Goal: Book appointment/travel/reservation

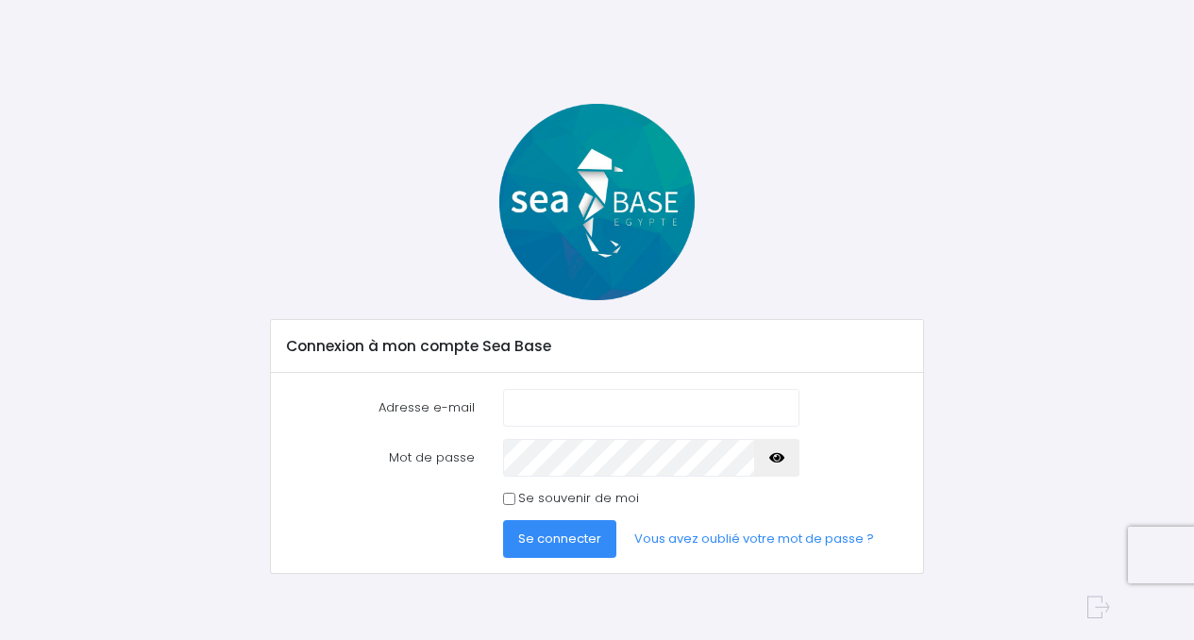
type input "coumatpierre@gmail.com"
click at [775, 458] on icon "button" at bounding box center [777, 458] width 15 height 0
click at [555, 543] on span "Se connecter" at bounding box center [559, 539] width 83 height 18
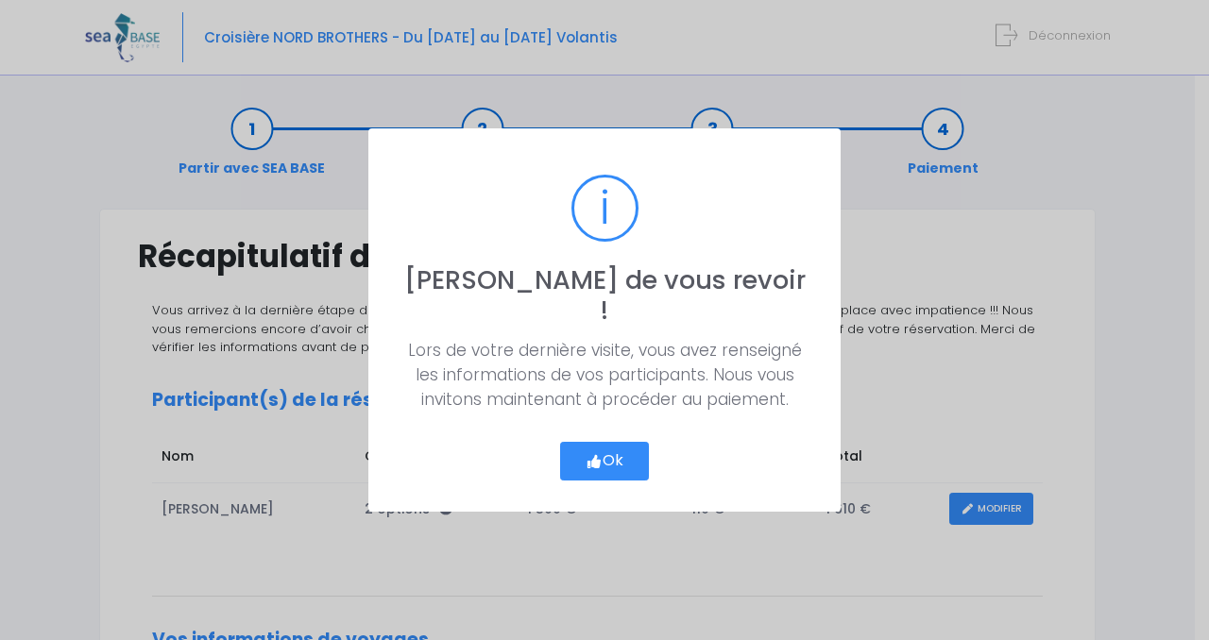
click at [597, 462] on icon "button" at bounding box center [593, 462] width 17 height 0
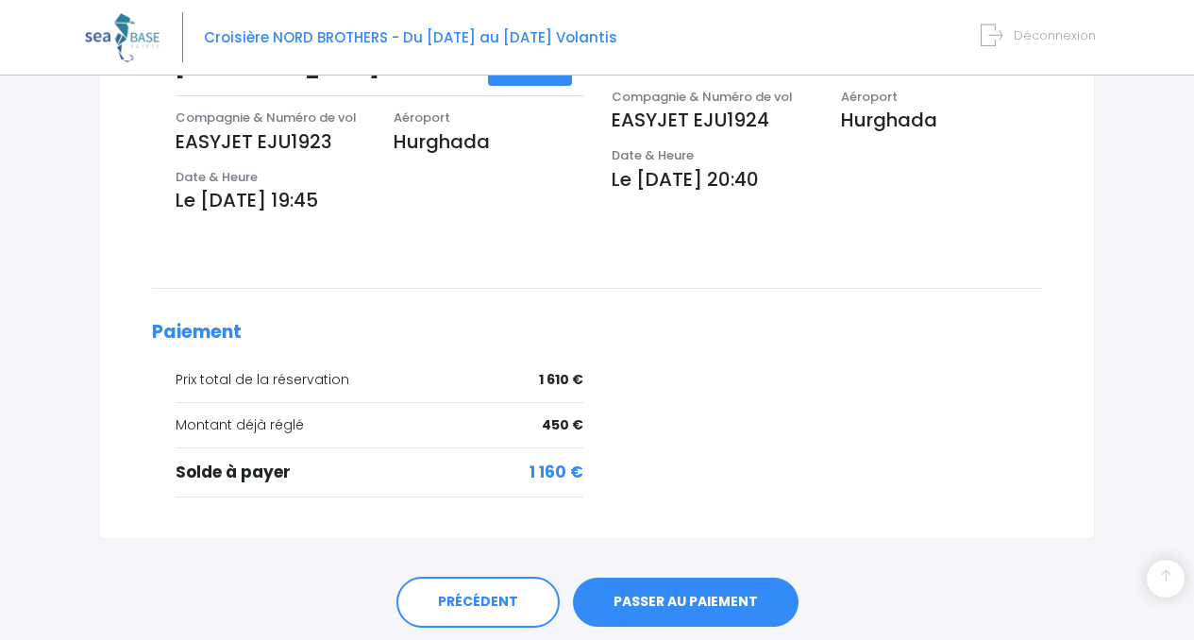
scroll to position [652, 0]
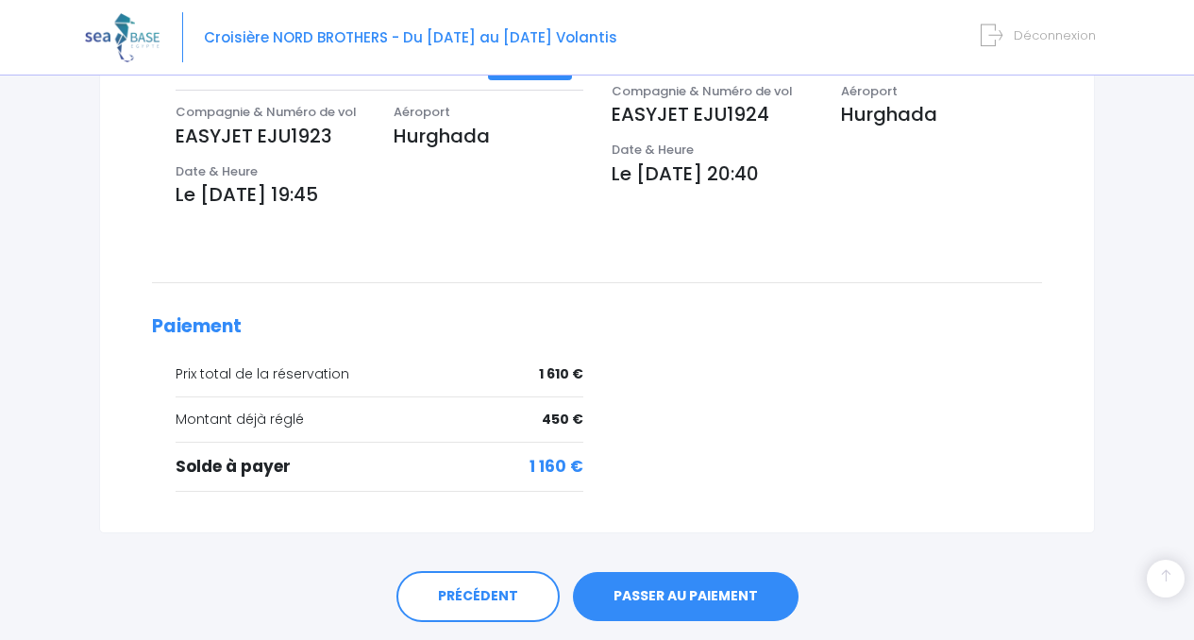
click at [685, 584] on link "PASSER AU PAIEMENT" at bounding box center [686, 596] width 226 height 49
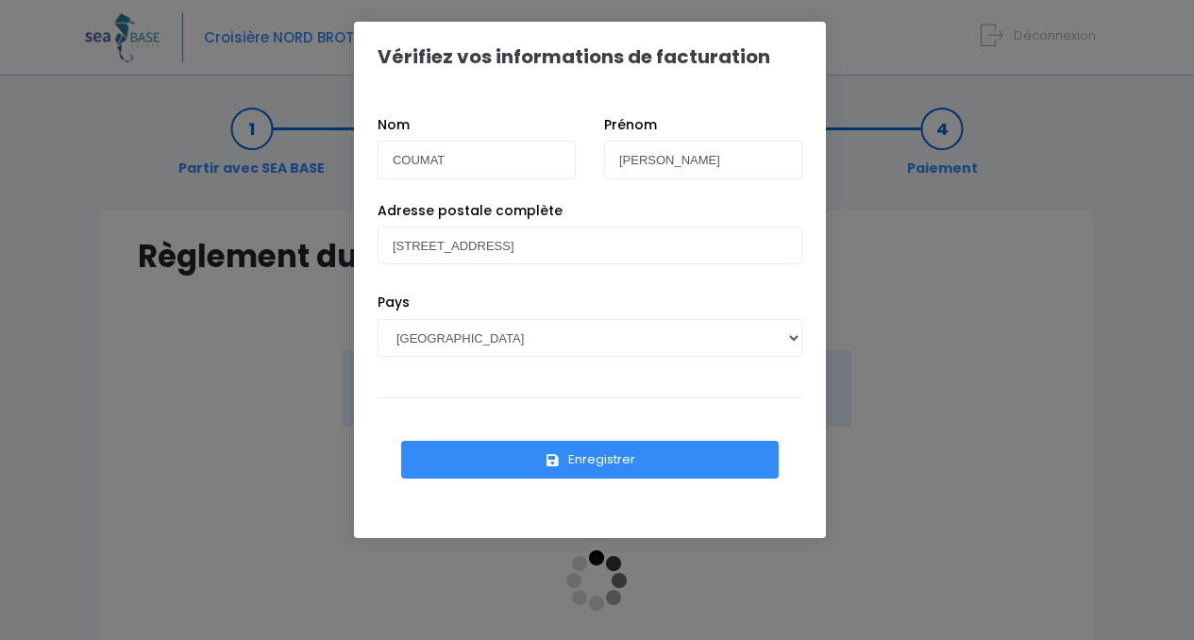
click at [608, 461] on button "Enregistrer" at bounding box center [590, 460] width 378 height 38
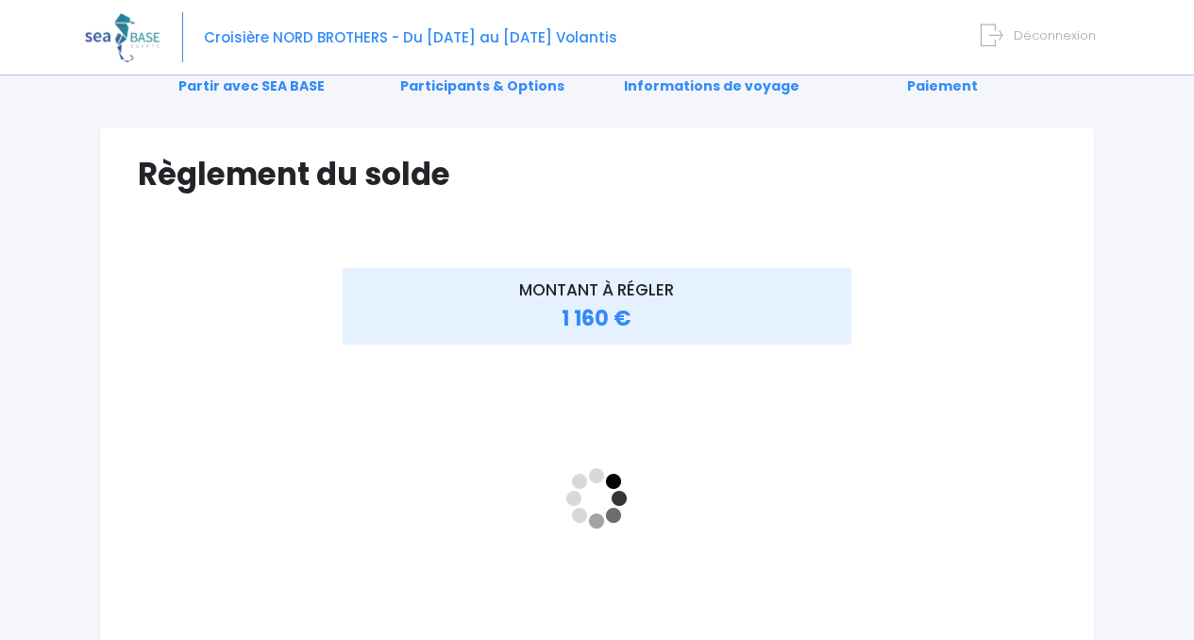
scroll to position [83, 0]
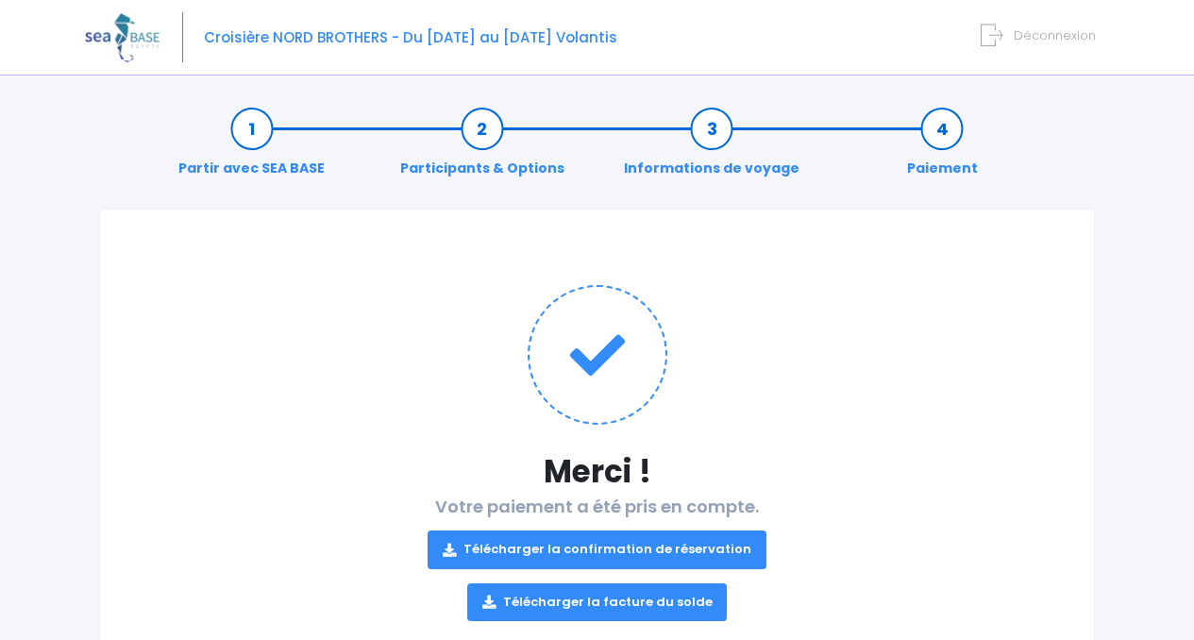
drag, startPoint x: 0, startPoint y: 0, endPoint x: 618, endPoint y: 545, distance: 823.5
click at [618, 545] on link "Télécharger la confirmation de réservation" at bounding box center [597, 550] width 339 height 38
click at [597, 601] on link "Télécharger la facture du solde" at bounding box center [597, 603] width 261 height 38
